Goal: Information Seeking & Learning: Learn about a topic

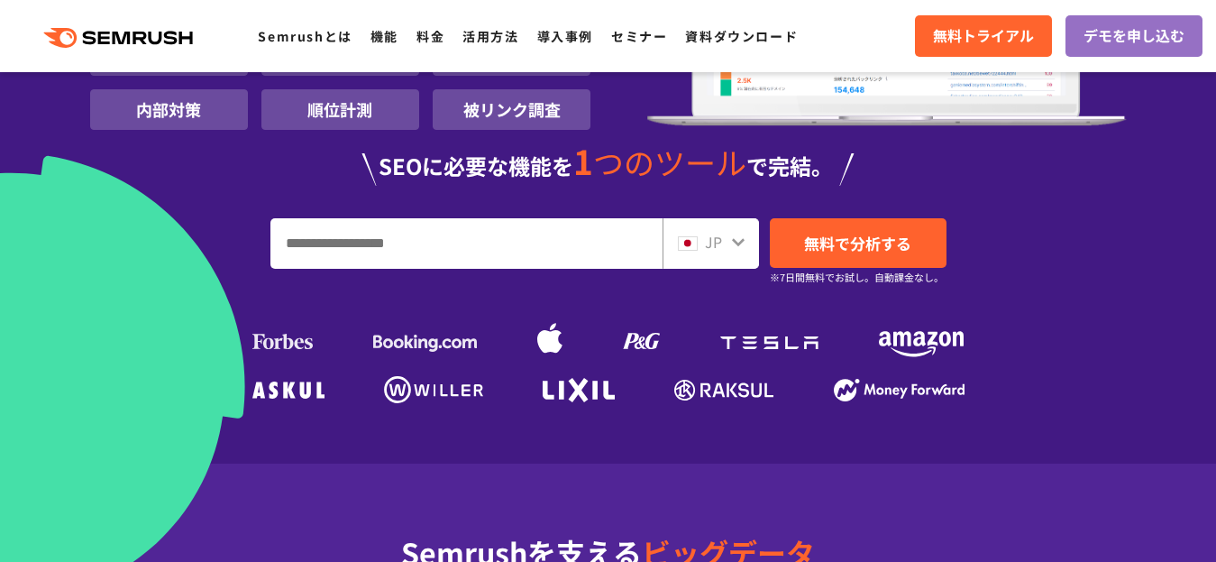
scroll to position [361, 0]
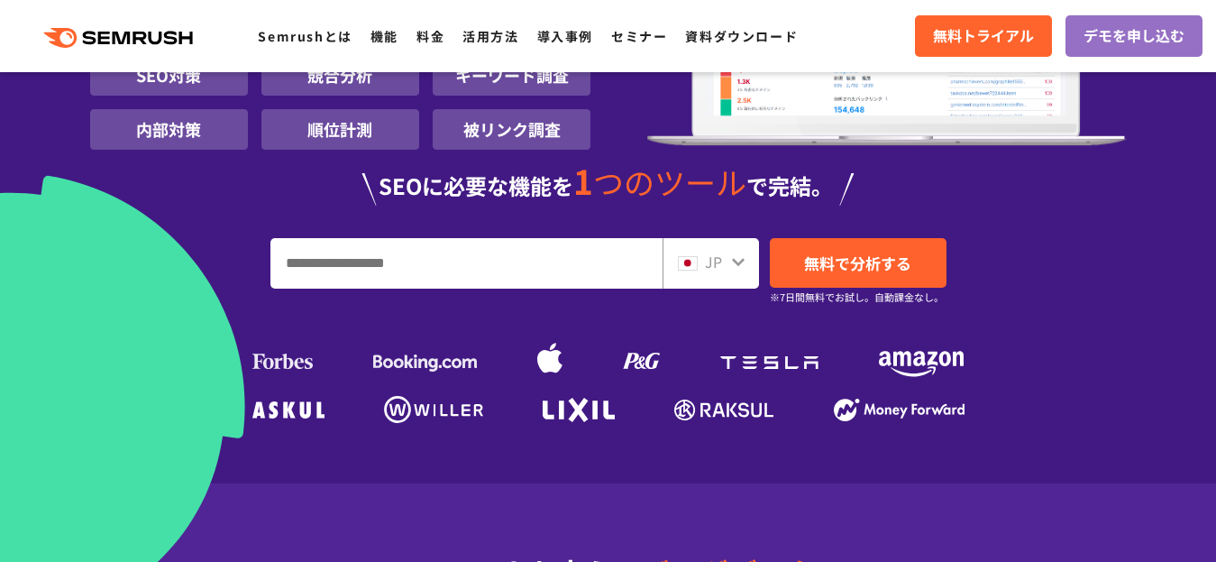
click at [407, 239] on input "URL、キーワードを入力してください" at bounding box center [466, 263] width 390 height 49
type input "******"
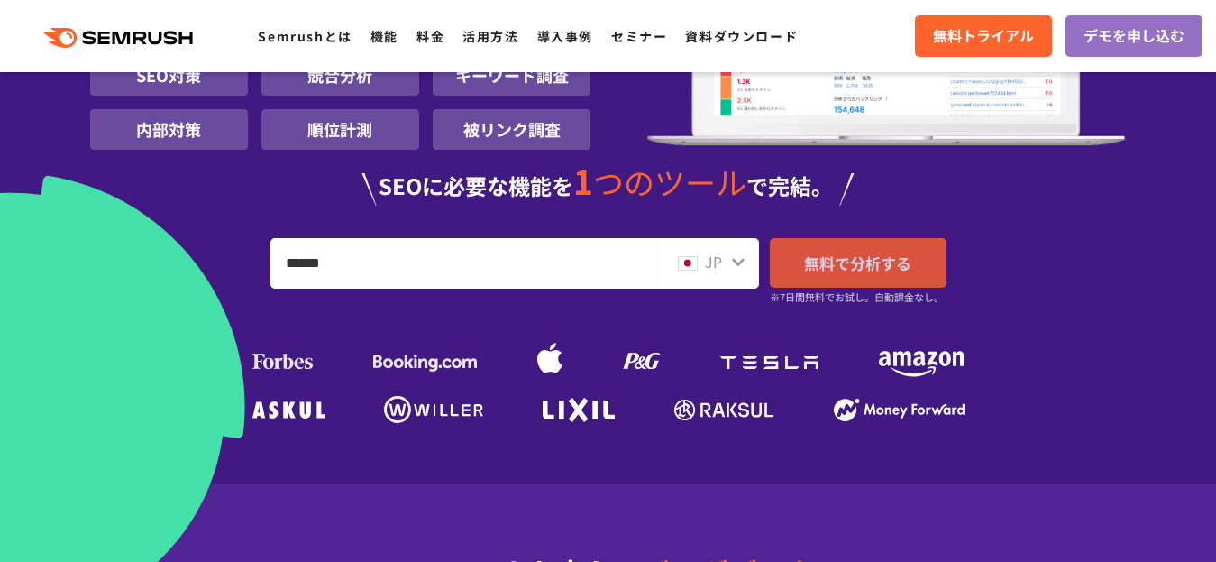
click at [813, 251] on span "無料で分析する" at bounding box center [857, 262] width 107 height 23
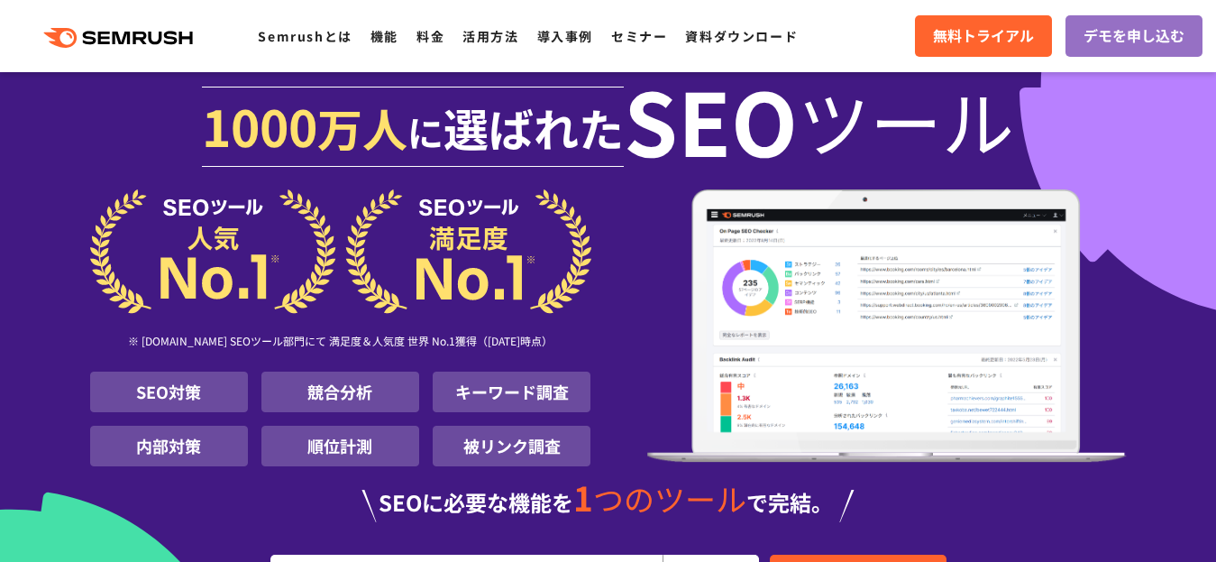
scroll to position [0, 0]
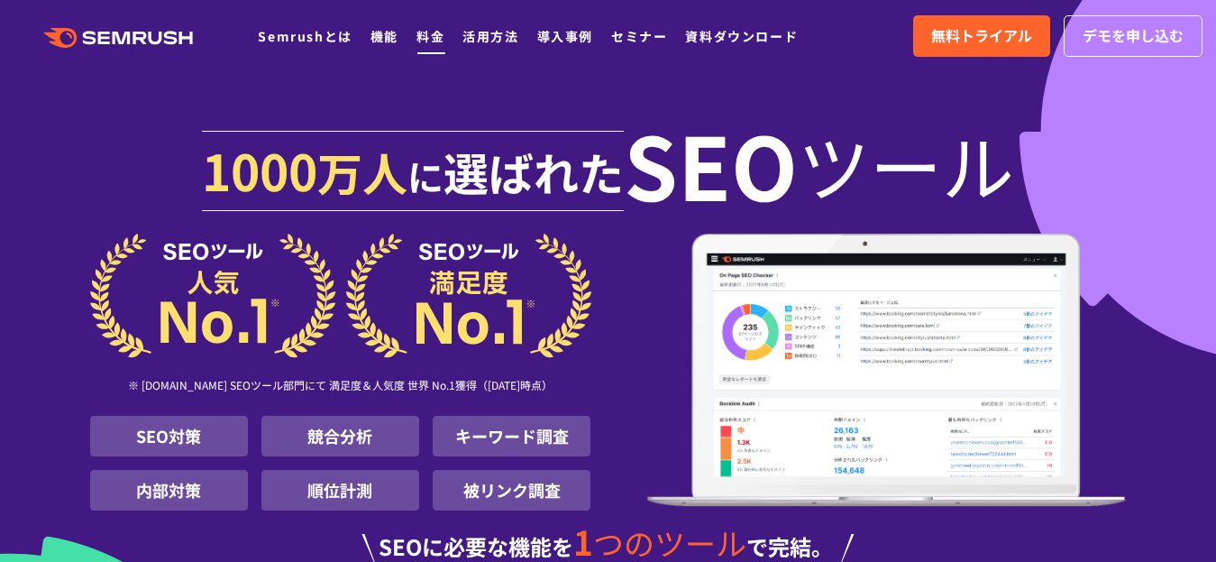
click at [444, 33] on link "料金" at bounding box center [430, 36] width 28 height 18
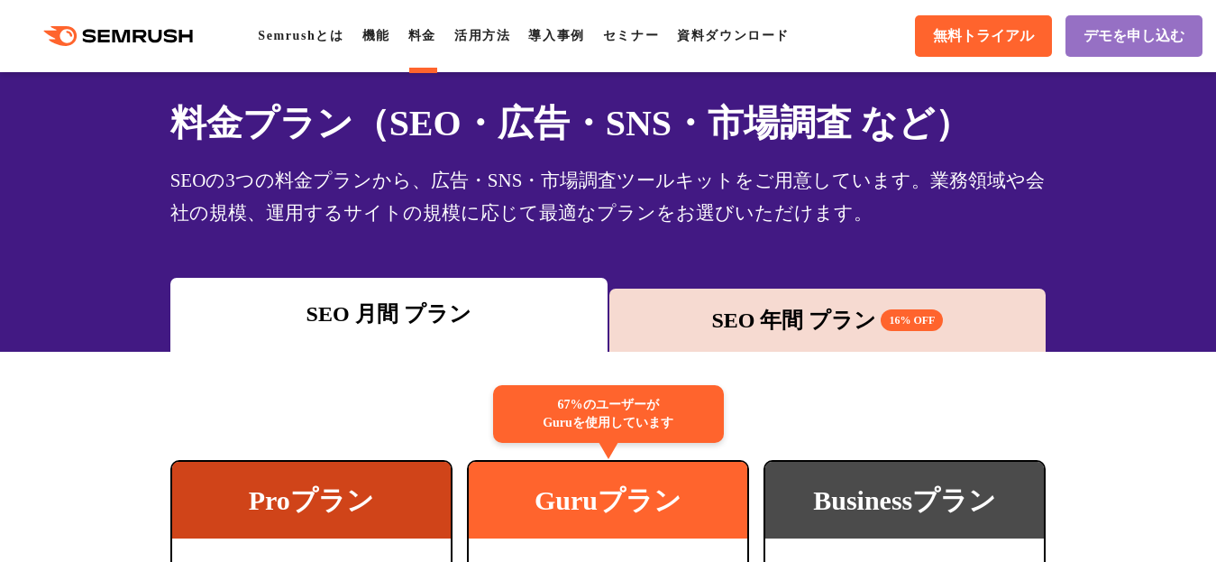
scroll to position [90, 0]
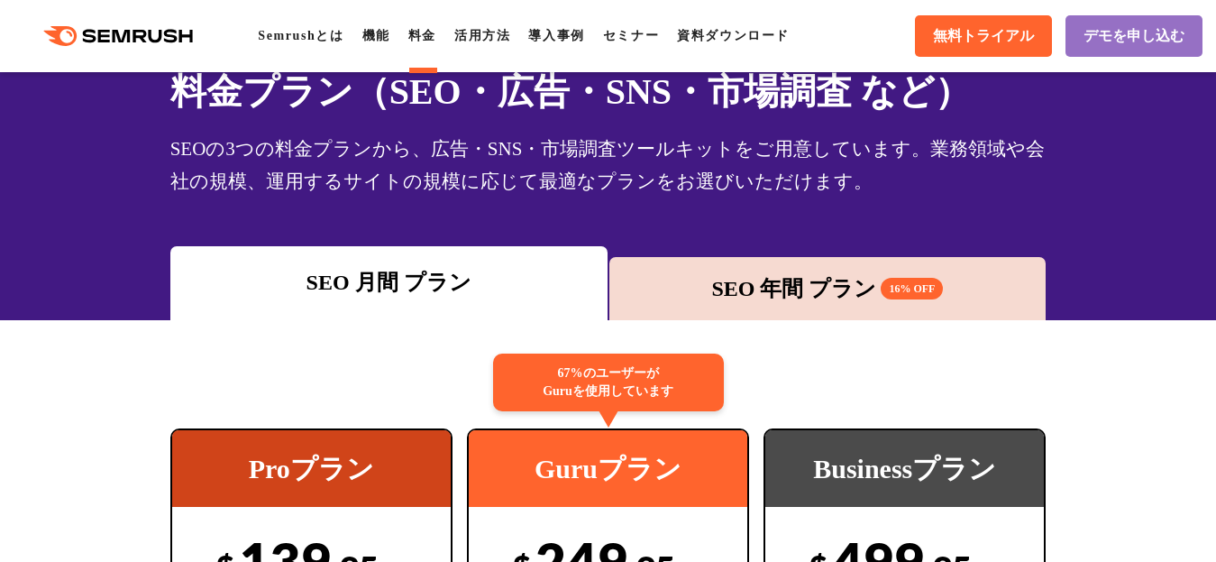
click at [723, 285] on div "SEO 年間 プラン 16% OFF" at bounding box center [827, 288] width 419 height 32
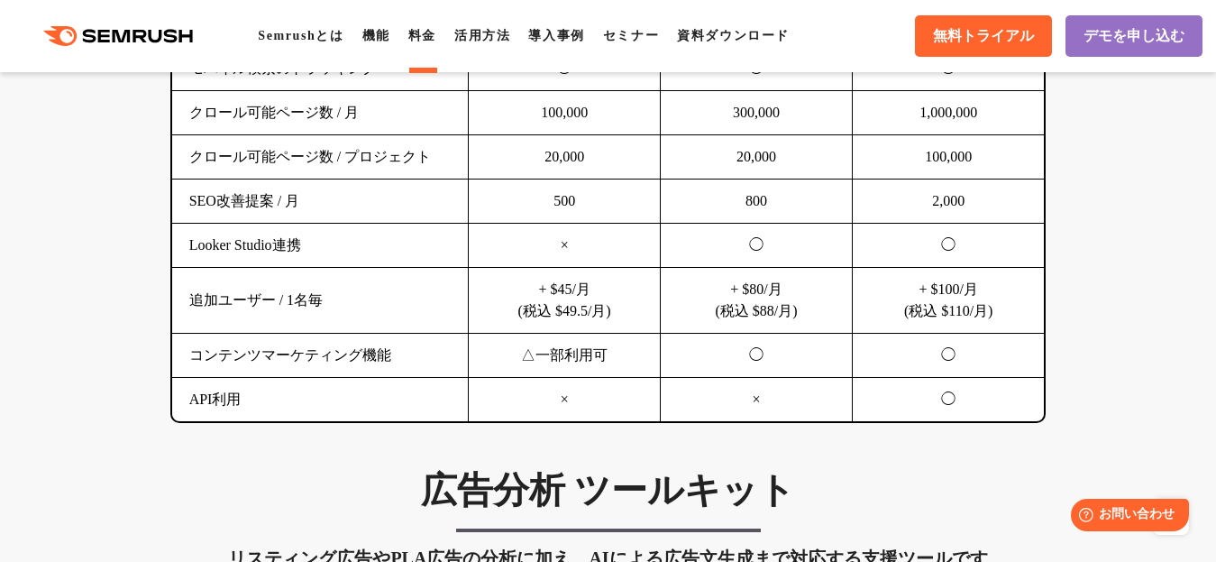
scroll to position [1622, 0]
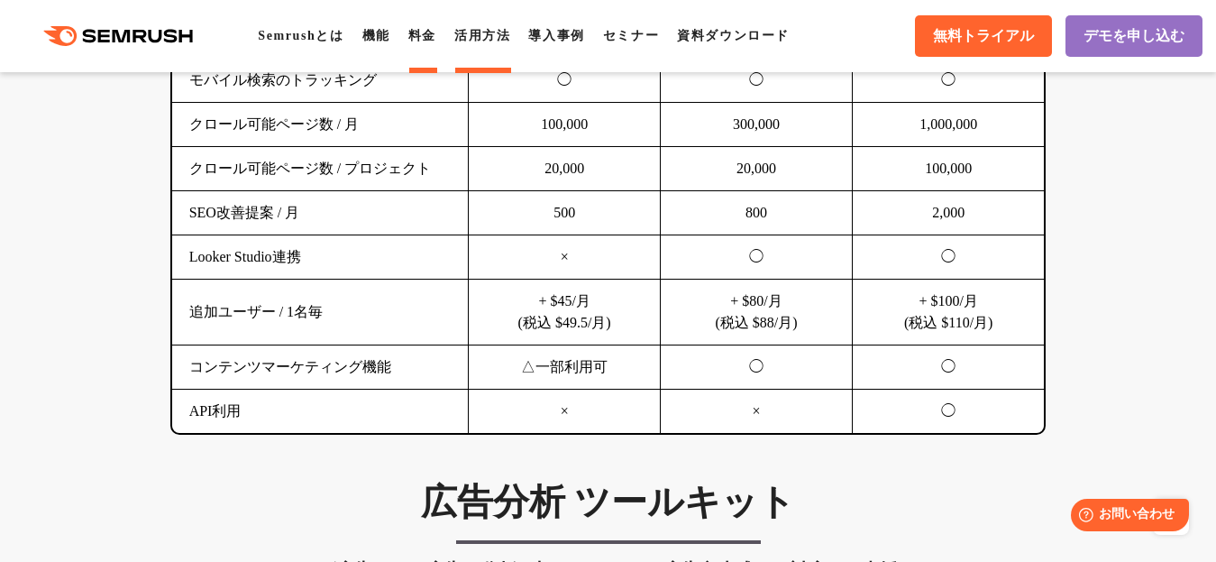
click at [510, 29] on link "活用方法" at bounding box center [482, 36] width 56 height 14
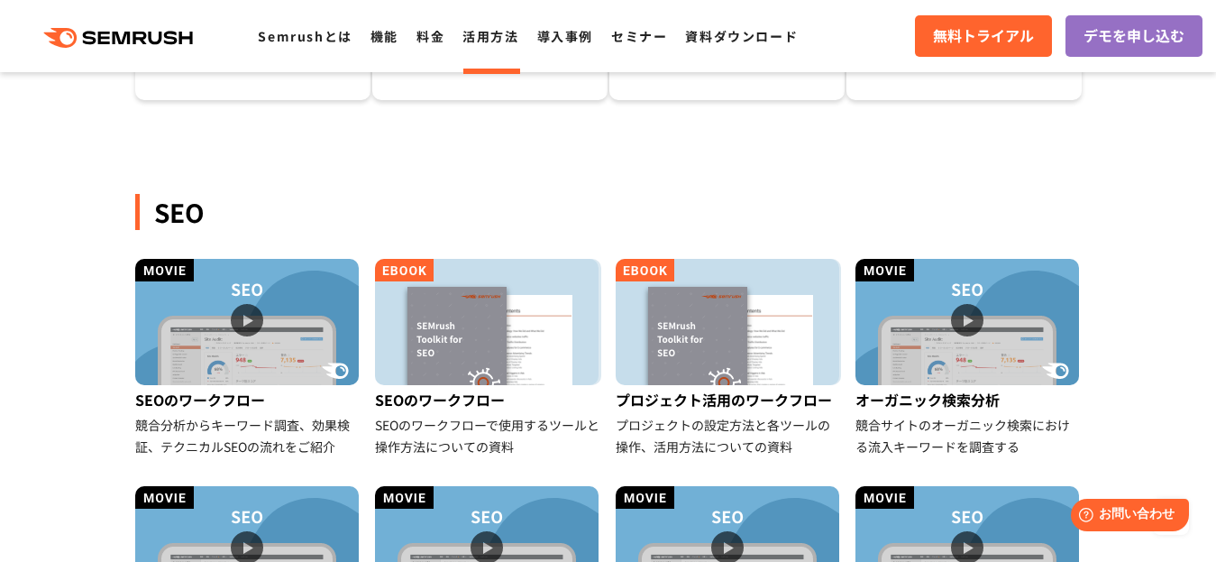
scroll to position [90, 0]
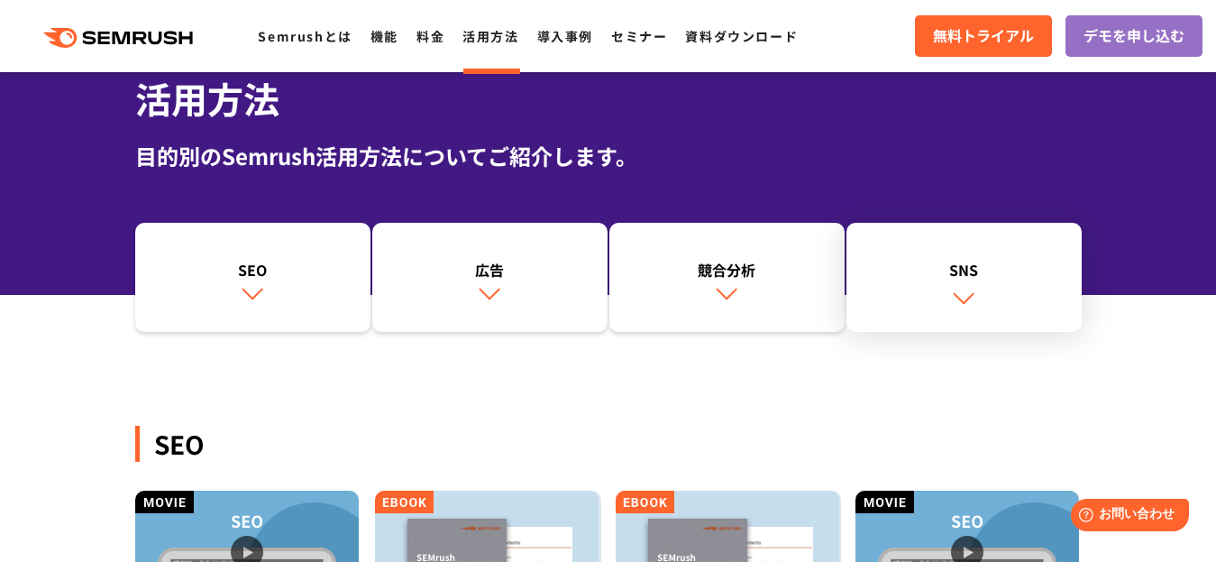
click at [968, 285] on link "SNS" at bounding box center [963, 278] width 235 height 110
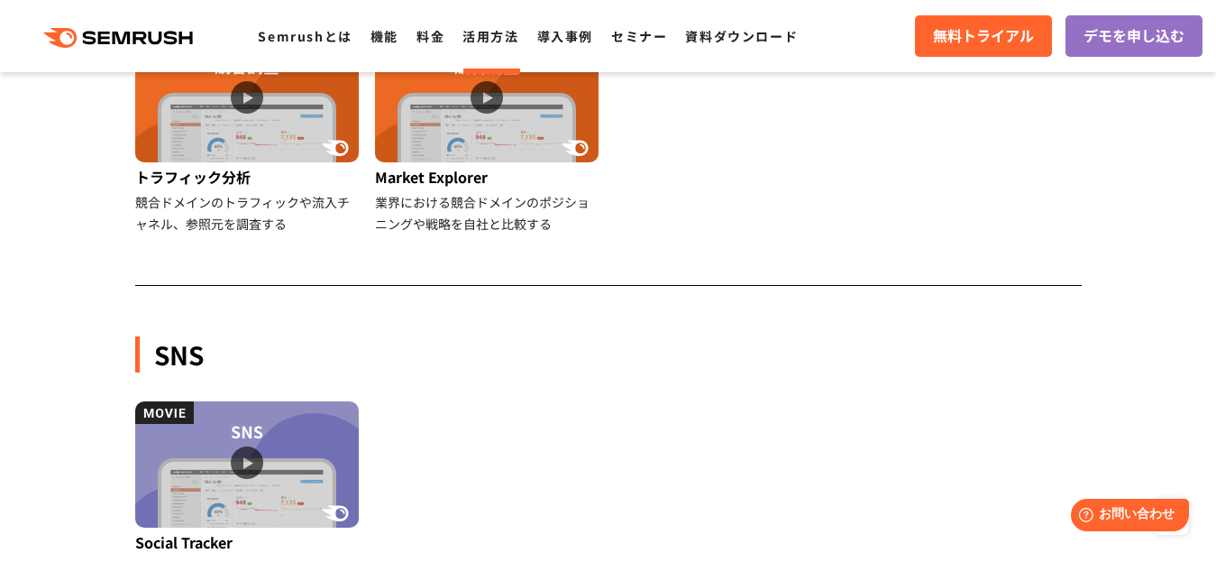
scroll to position [1604, 0]
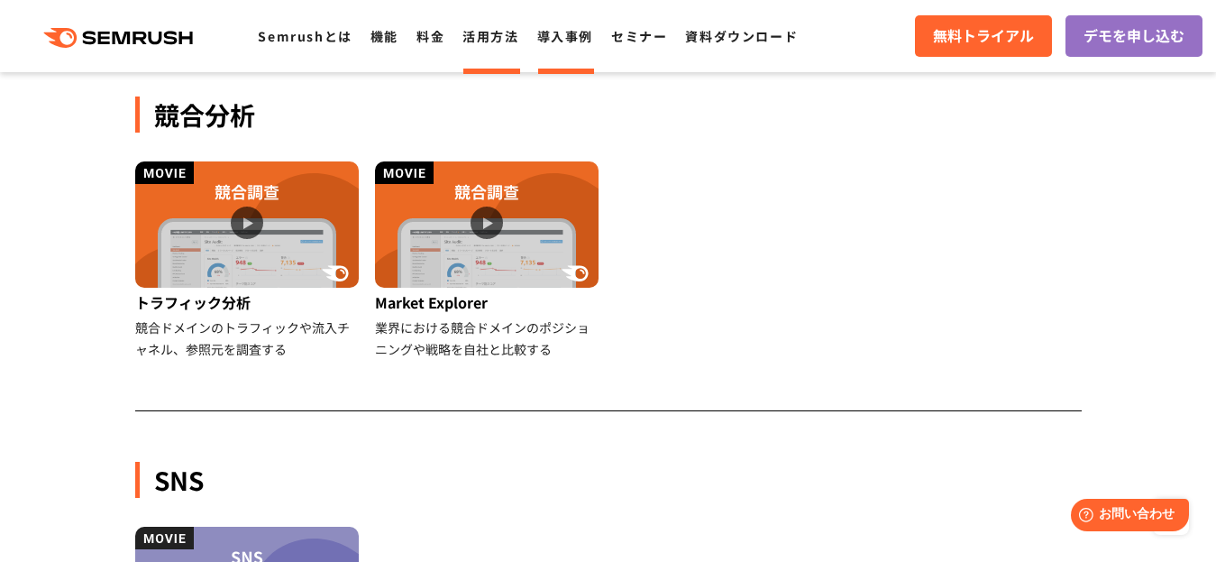
click at [593, 45] on li "導入事例" at bounding box center [565, 35] width 56 height 23
click at [593, 38] on link "導入事例" at bounding box center [565, 36] width 56 height 18
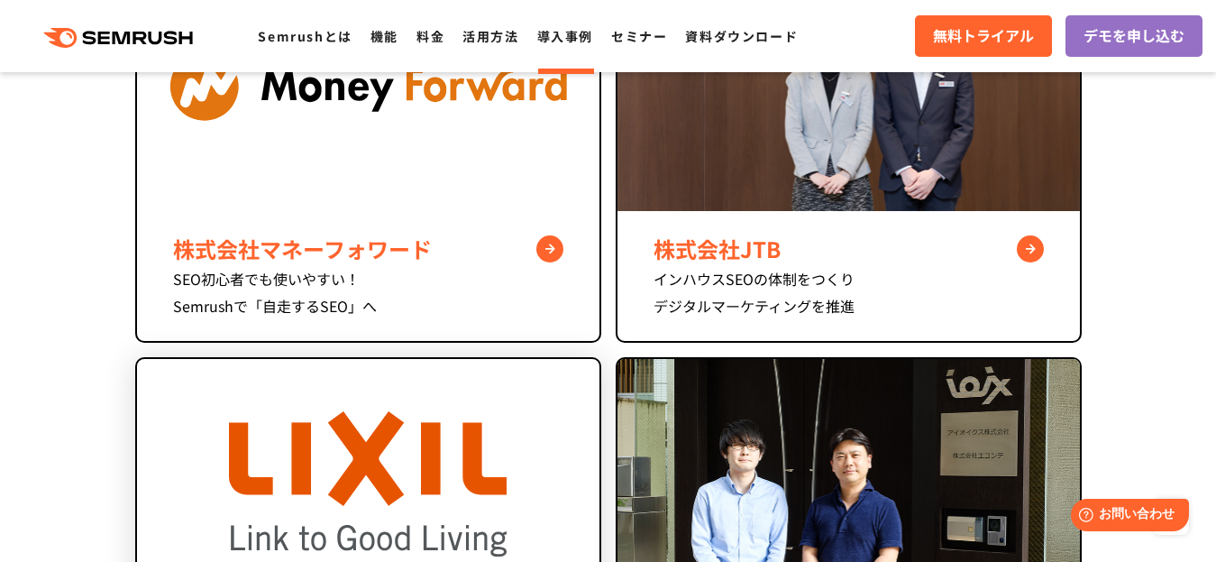
scroll to position [901, 0]
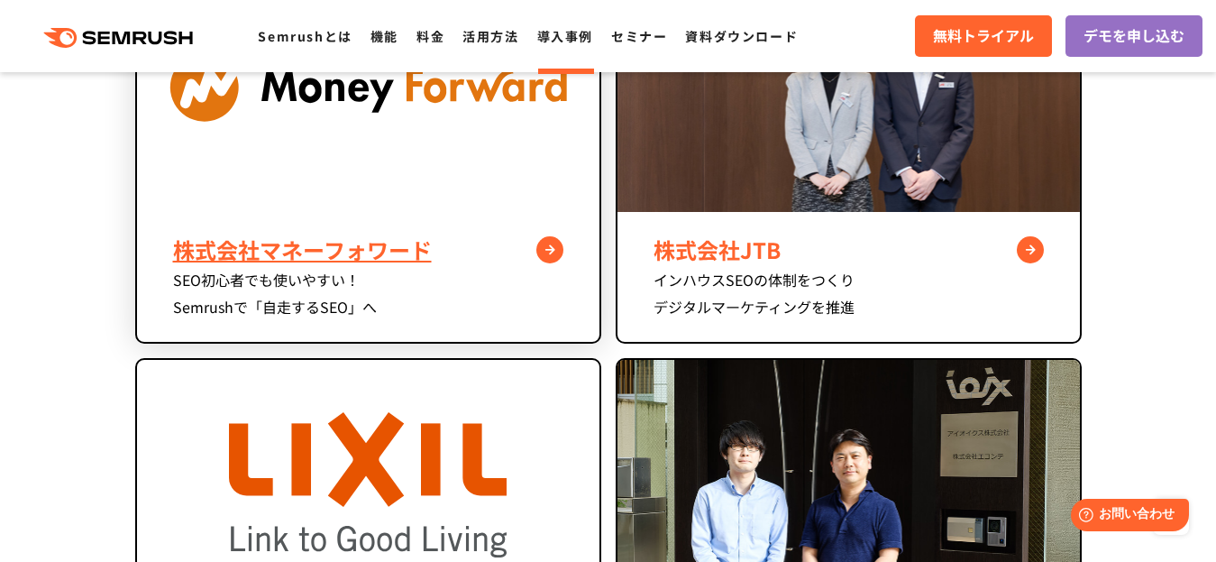
click at [440, 170] on img at bounding box center [368, 87] width 462 height 250
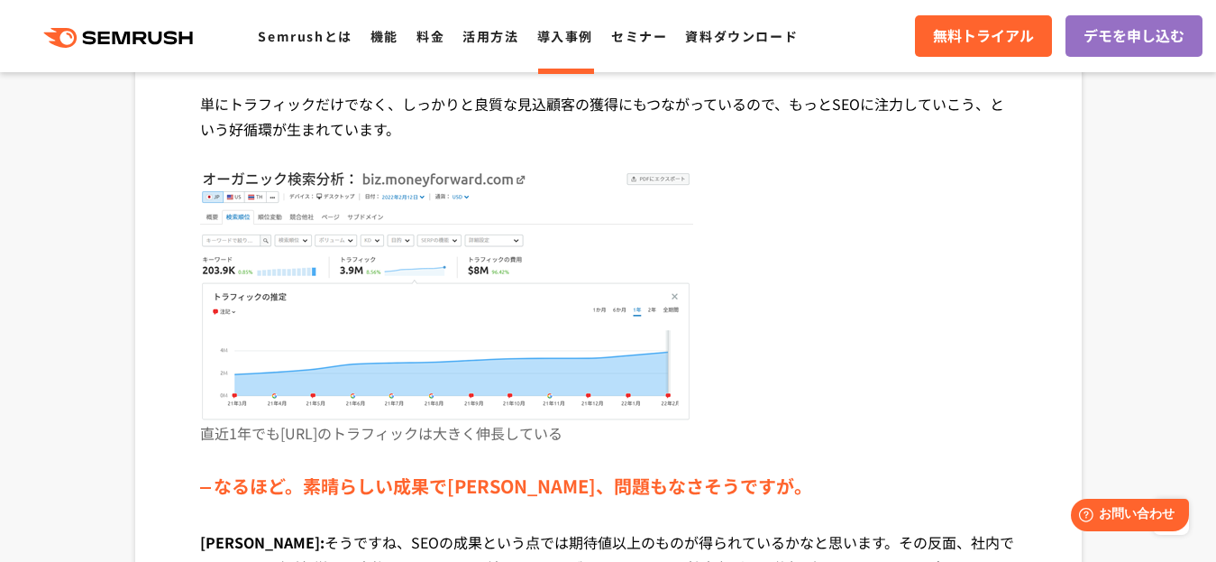
scroll to position [2344, 0]
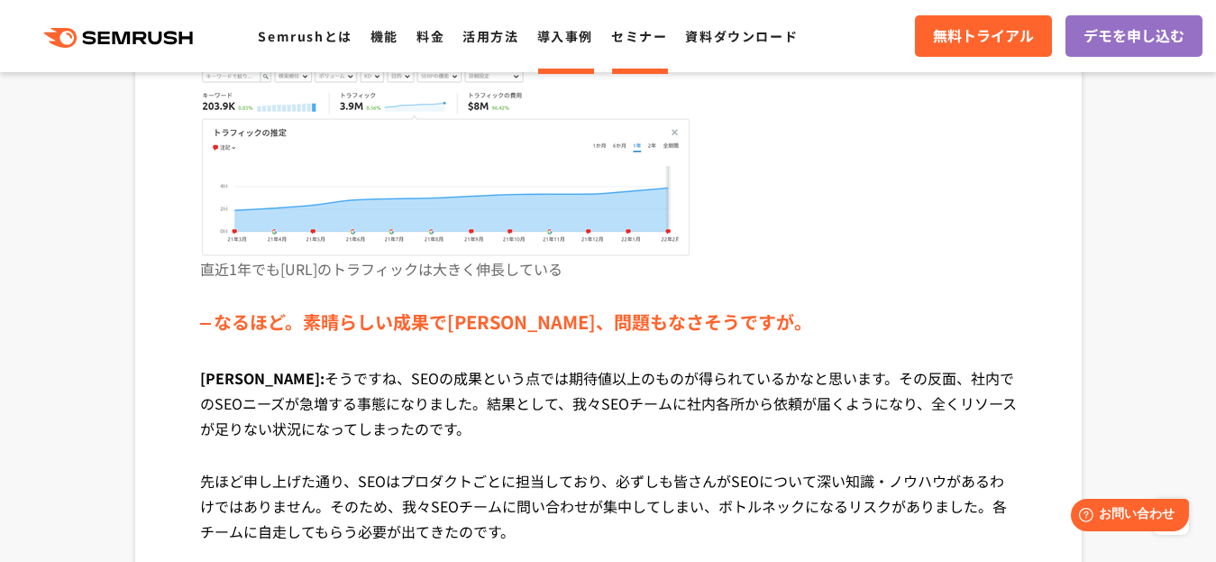
click at [667, 35] on link "セミナー" at bounding box center [639, 36] width 56 height 18
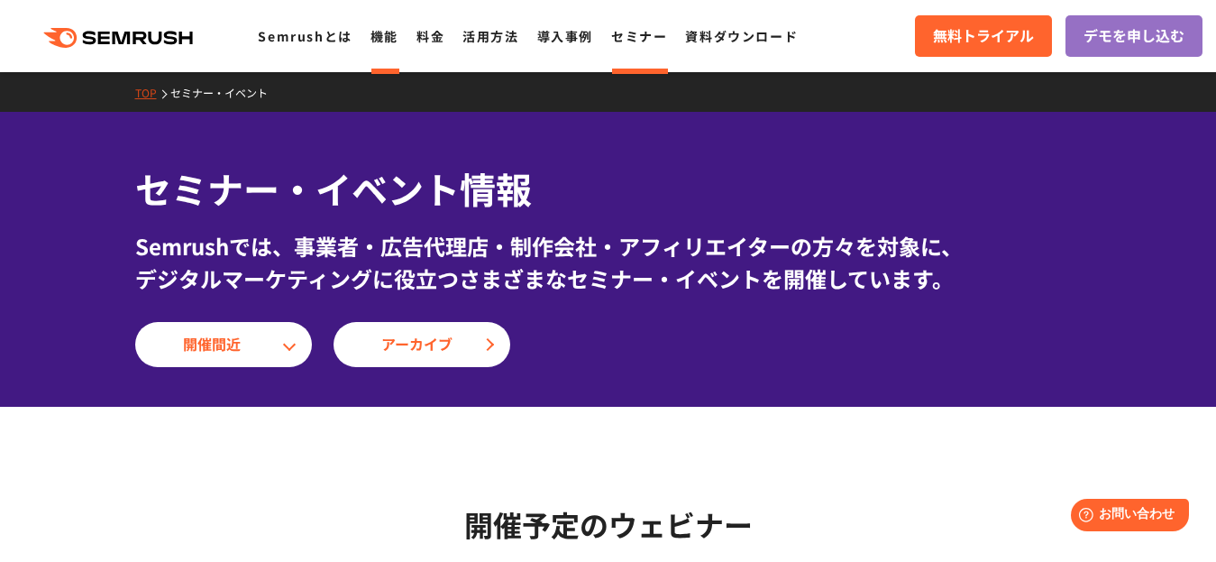
click at [397, 39] on link "機能" at bounding box center [384, 36] width 28 height 18
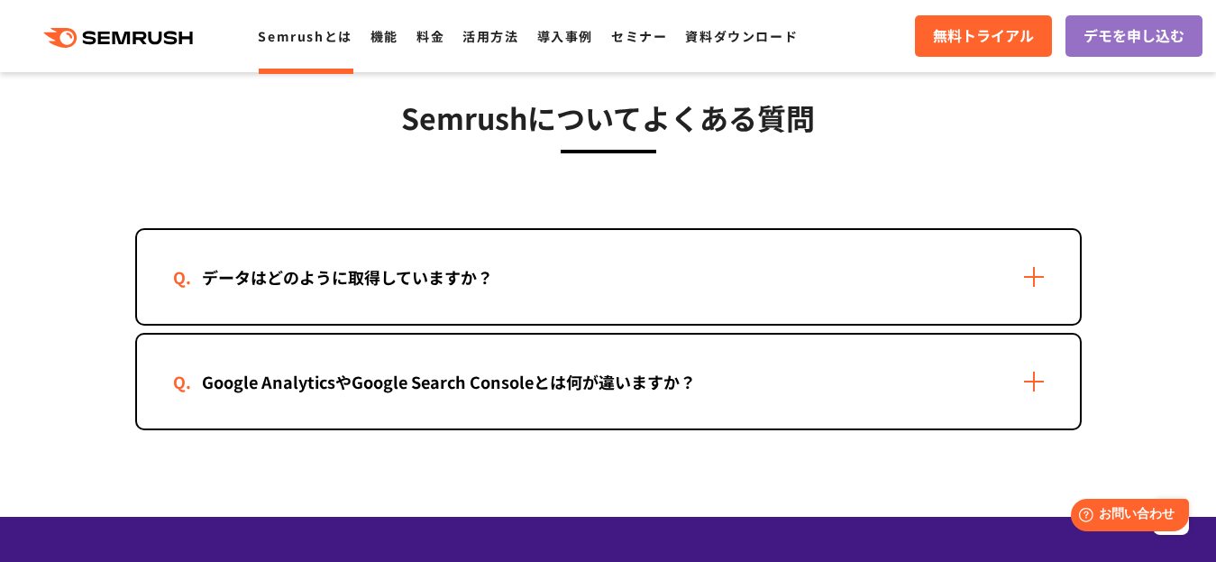
scroll to position [3786, 0]
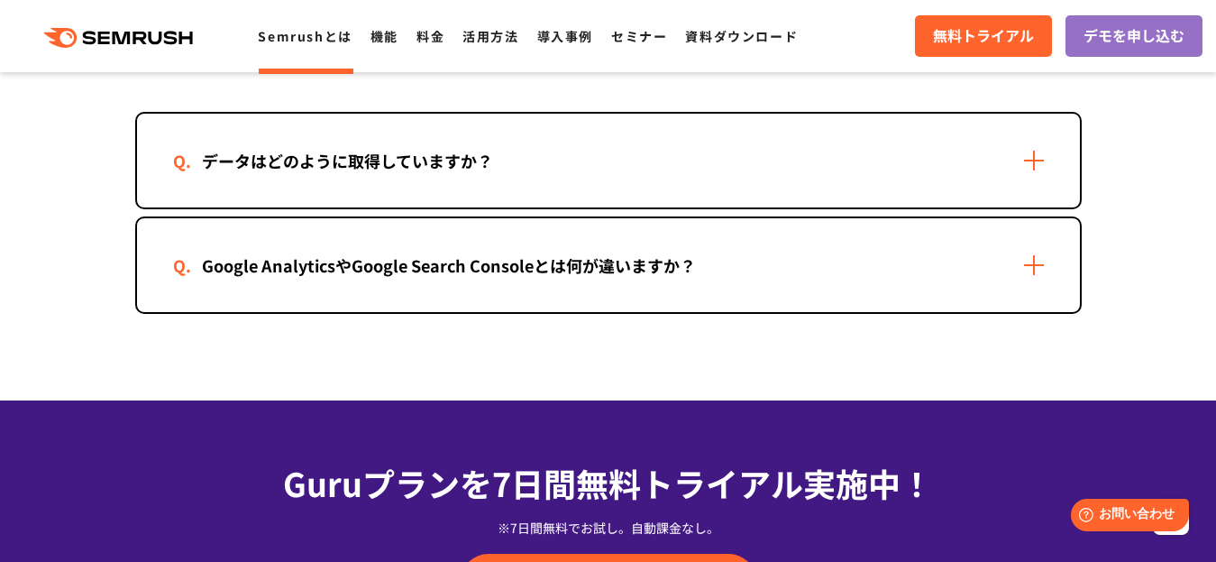
click at [1032, 270] on div "Google AnalyticsやGoogle Search Consoleとは何が違いますか？" at bounding box center [608, 265] width 943 height 94
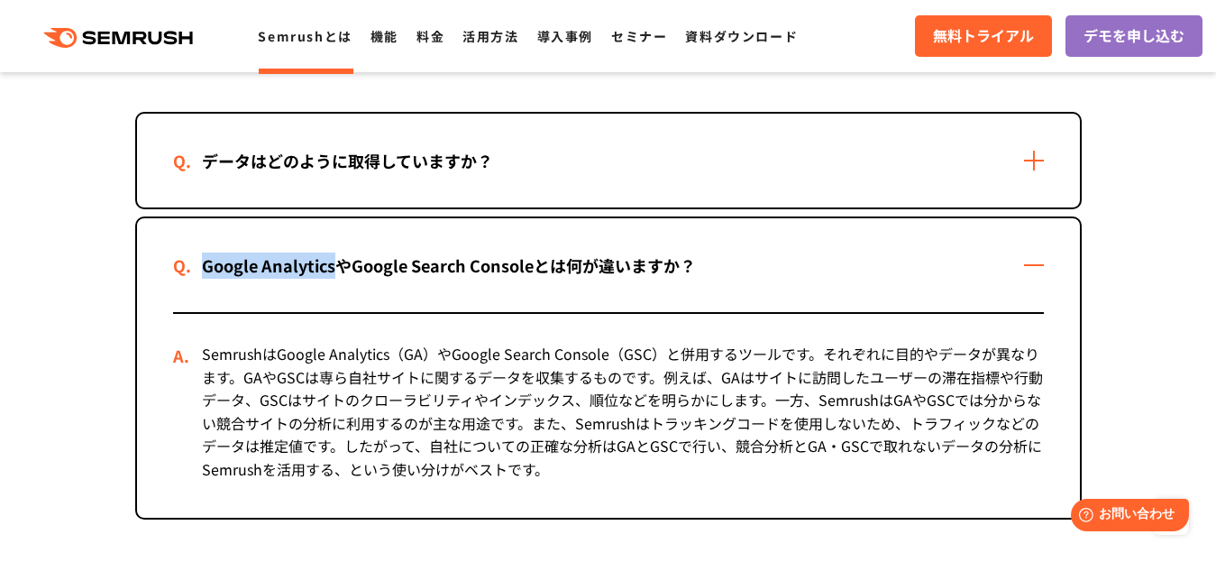
drag, startPoint x: 204, startPoint y: 263, endPoint x: 338, endPoint y: 264, distance: 134.3
click at [338, 264] on div "Google AnalyticsやGoogle Search Consoleとは何が違いますか？" at bounding box center [449, 265] width 552 height 26
